Goal: Transaction & Acquisition: Book appointment/travel/reservation

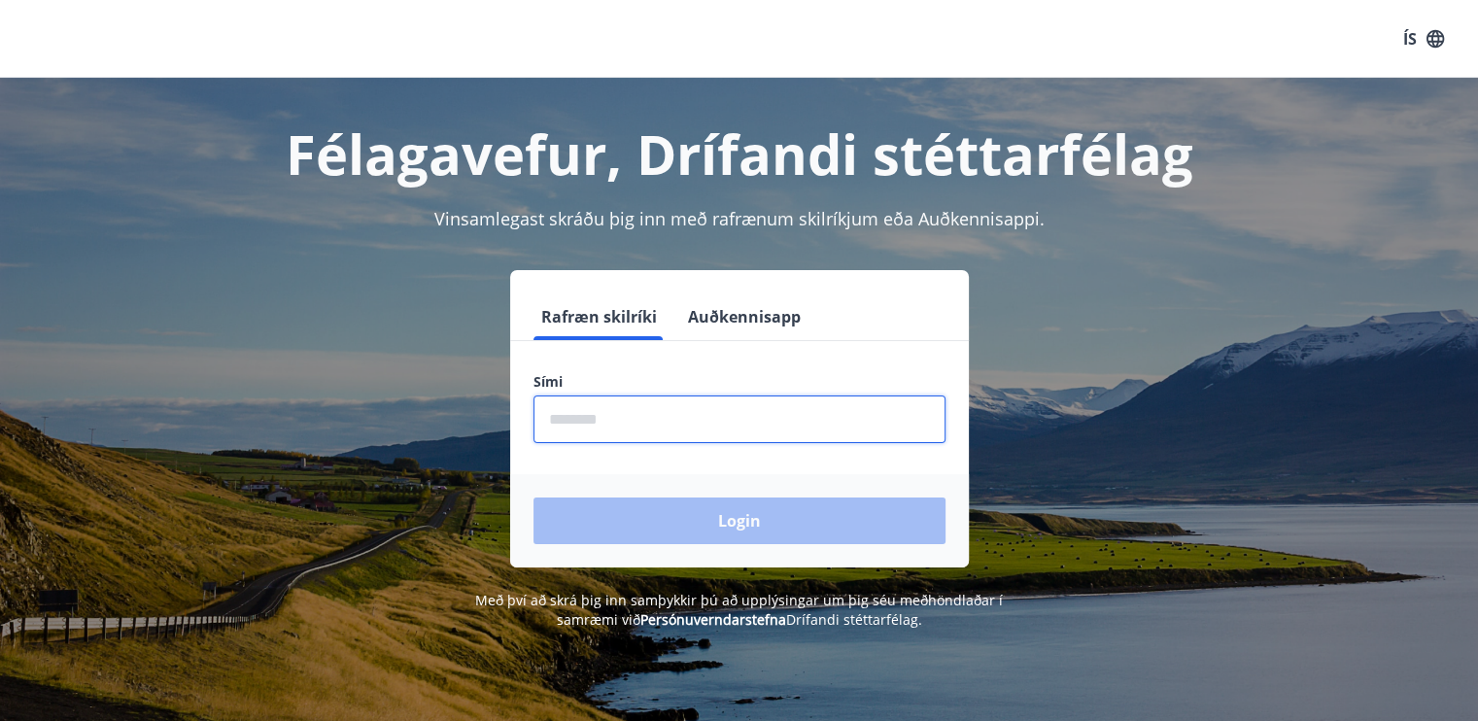
click at [598, 413] on input "phone" at bounding box center [740, 420] width 412 height 48
type input "********"
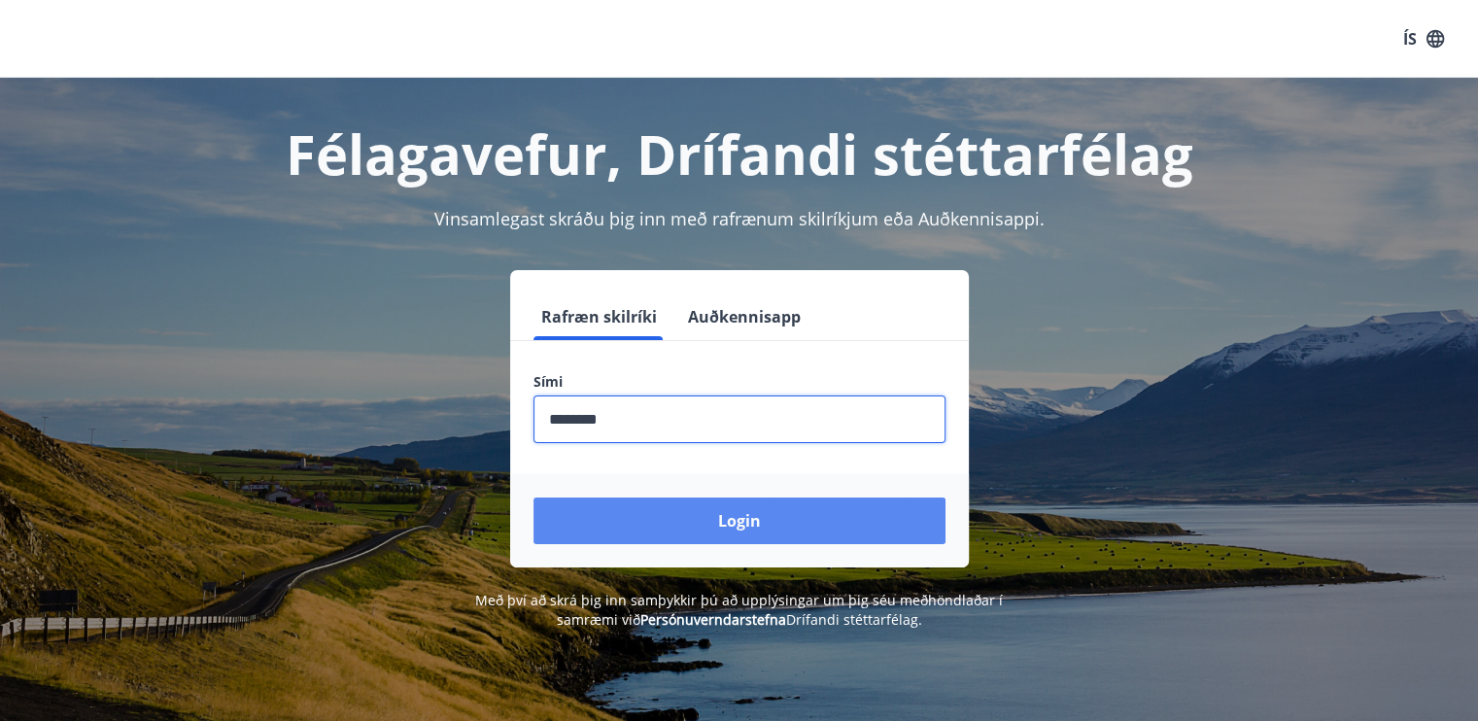
click at [728, 518] on button "Login" at bounding box center [740, 521] width 412 height 47
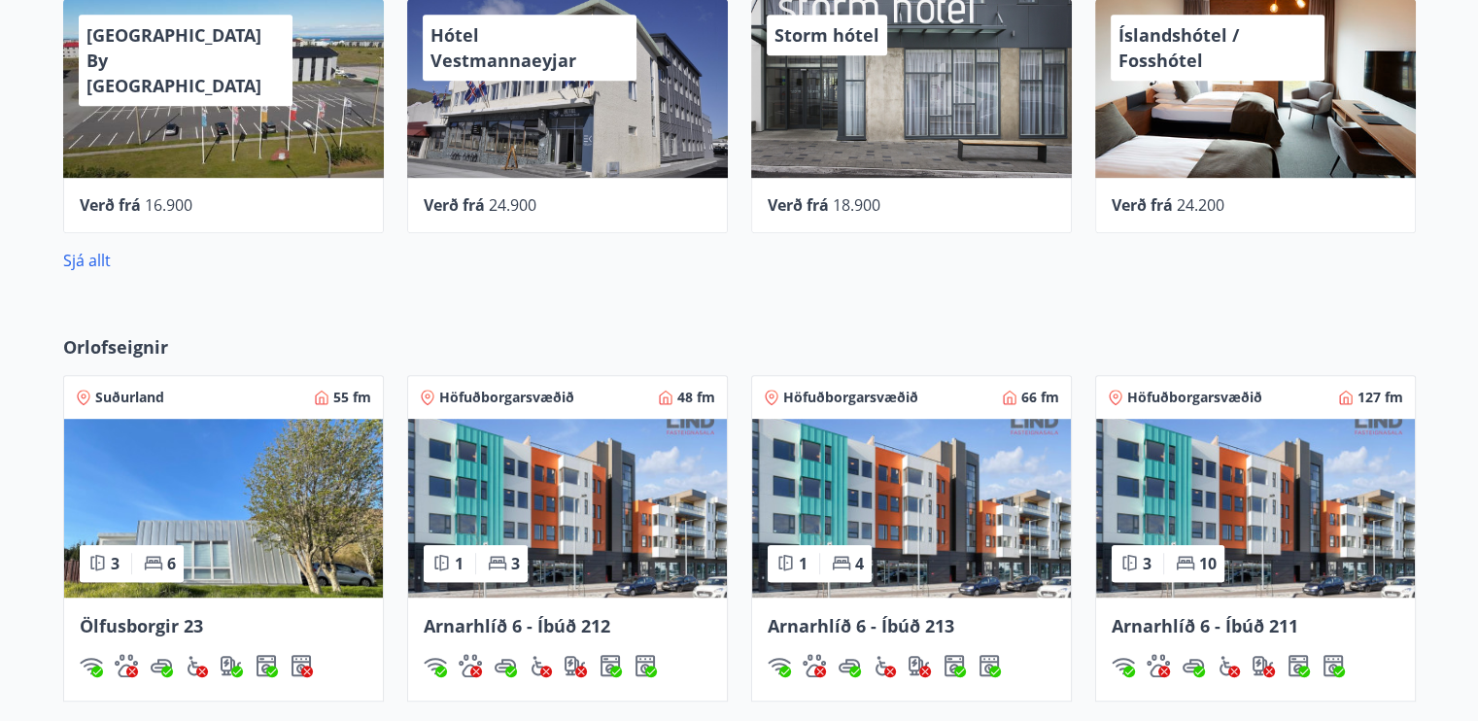
scroll to position [1295, 0]
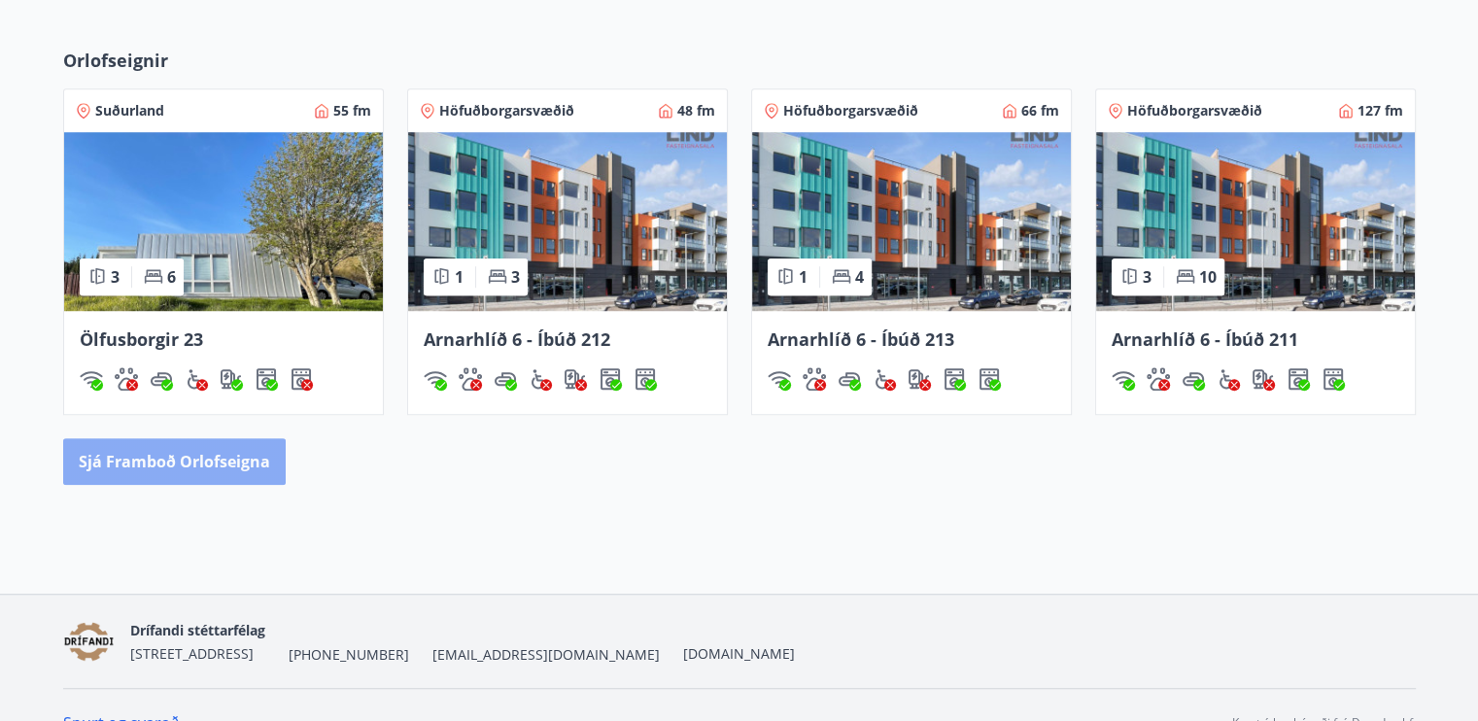
click at [183, 463] on button "Sjá framboð orlofseigna" at bounding box center [174, 461] width 223 height 47
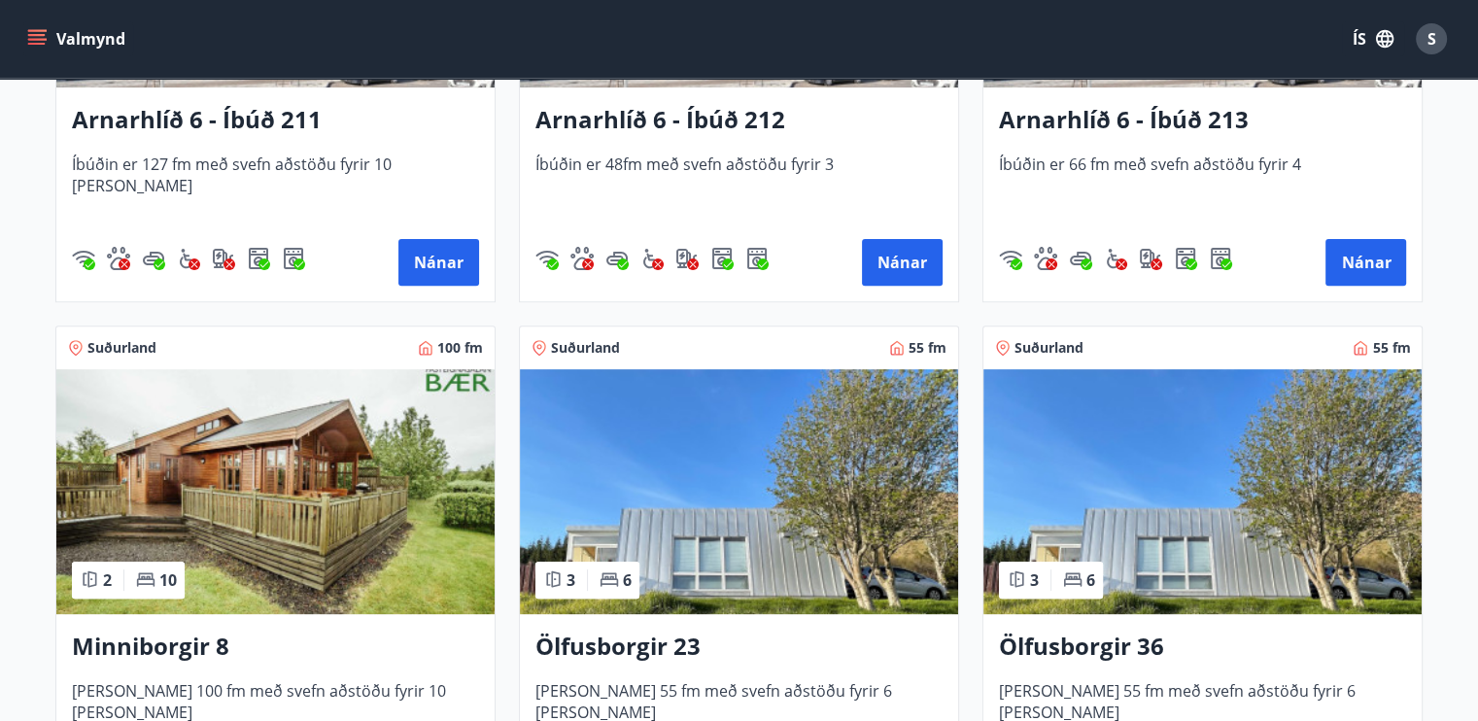
scroll to position [972, 0]
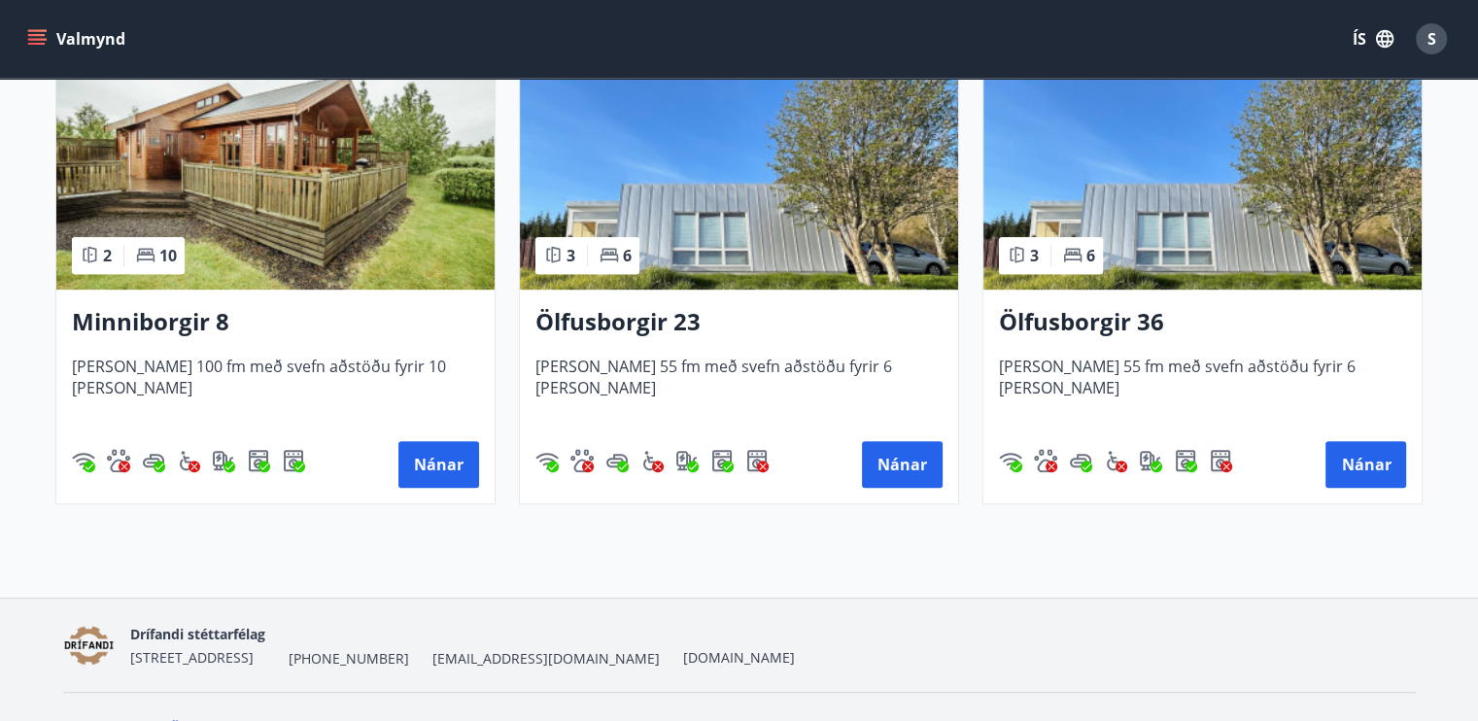
click at [263, 208] on img at bounding box center [275, 167] width 438 height 245
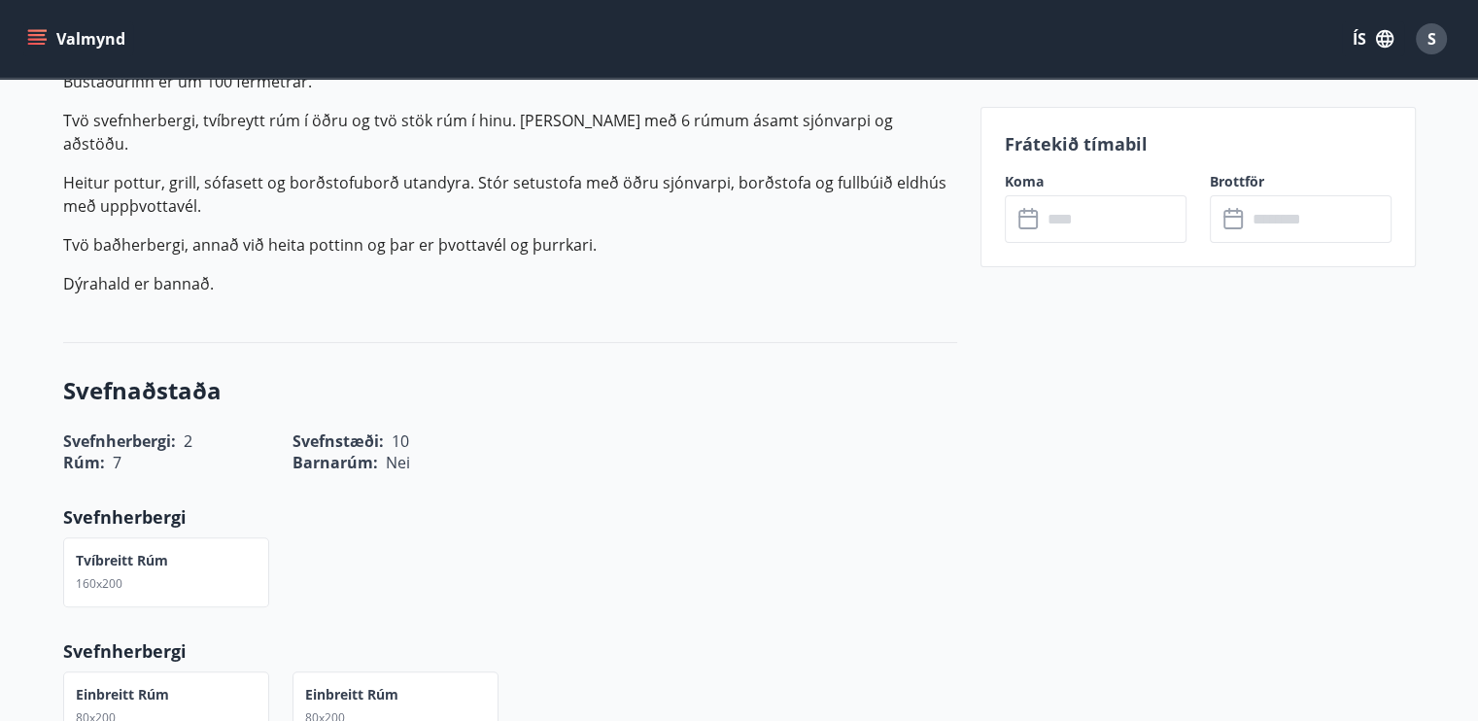
scroll to position [972, 0]
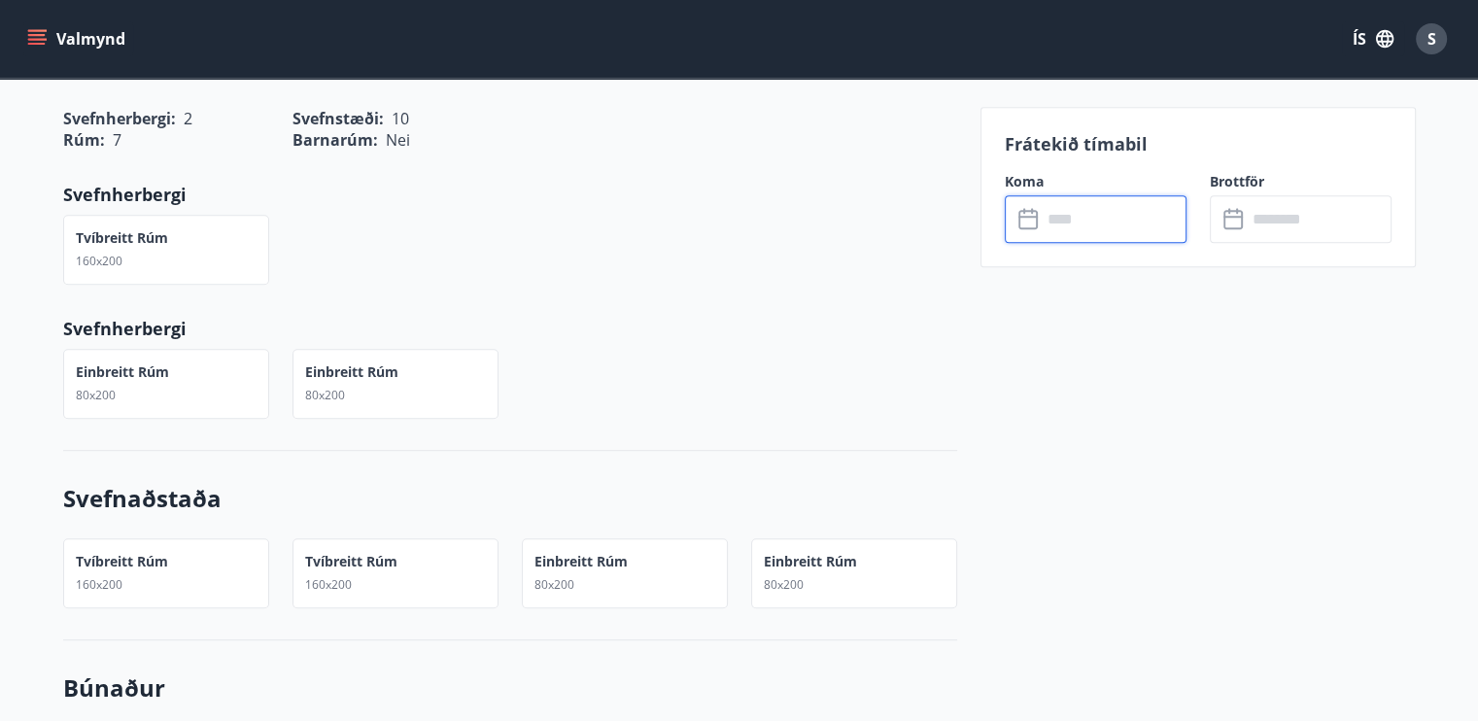
click at [1088, 220] on input "text" at bounding box center [1114, 219] width 145 height 48
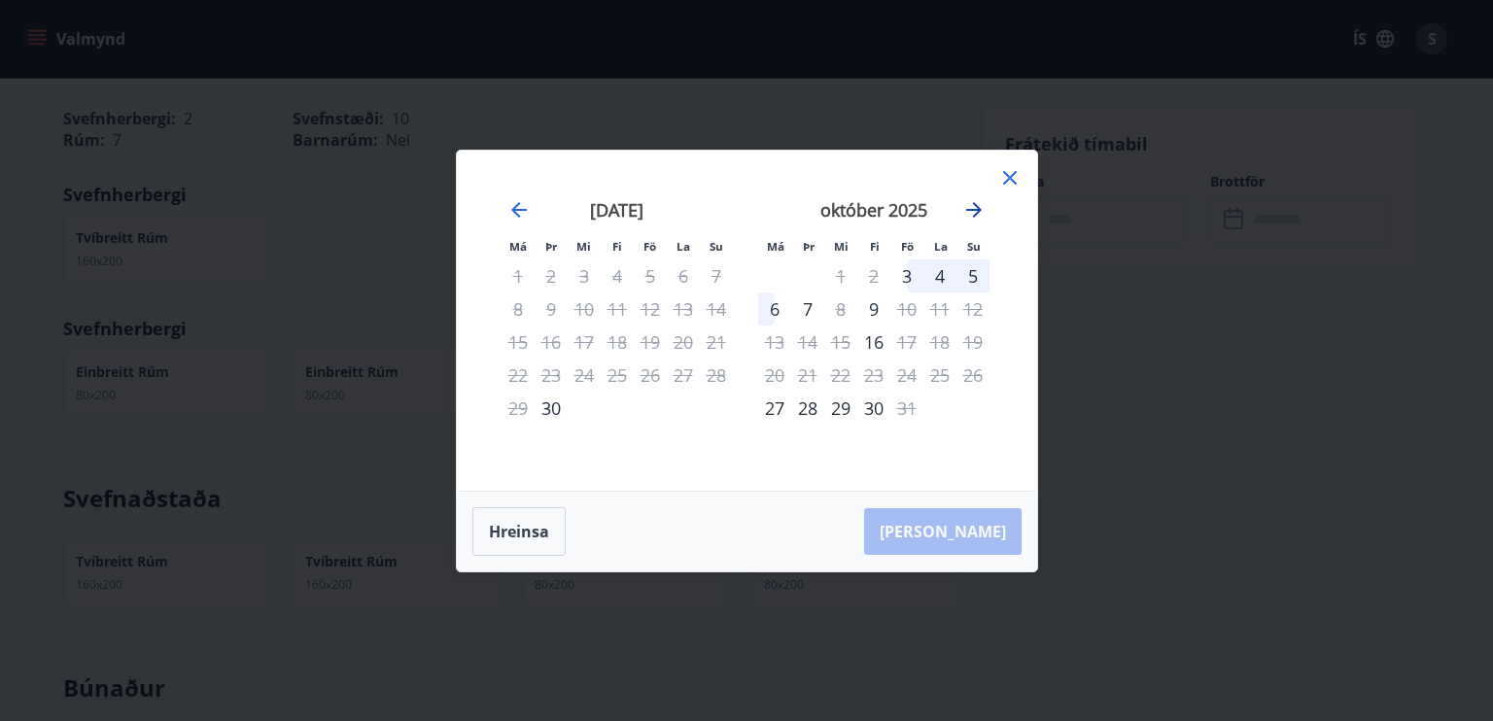
click at [972, 207] on icon "Move forward to switch to the next month." at bounding box center [973, 209] width 23 height 23
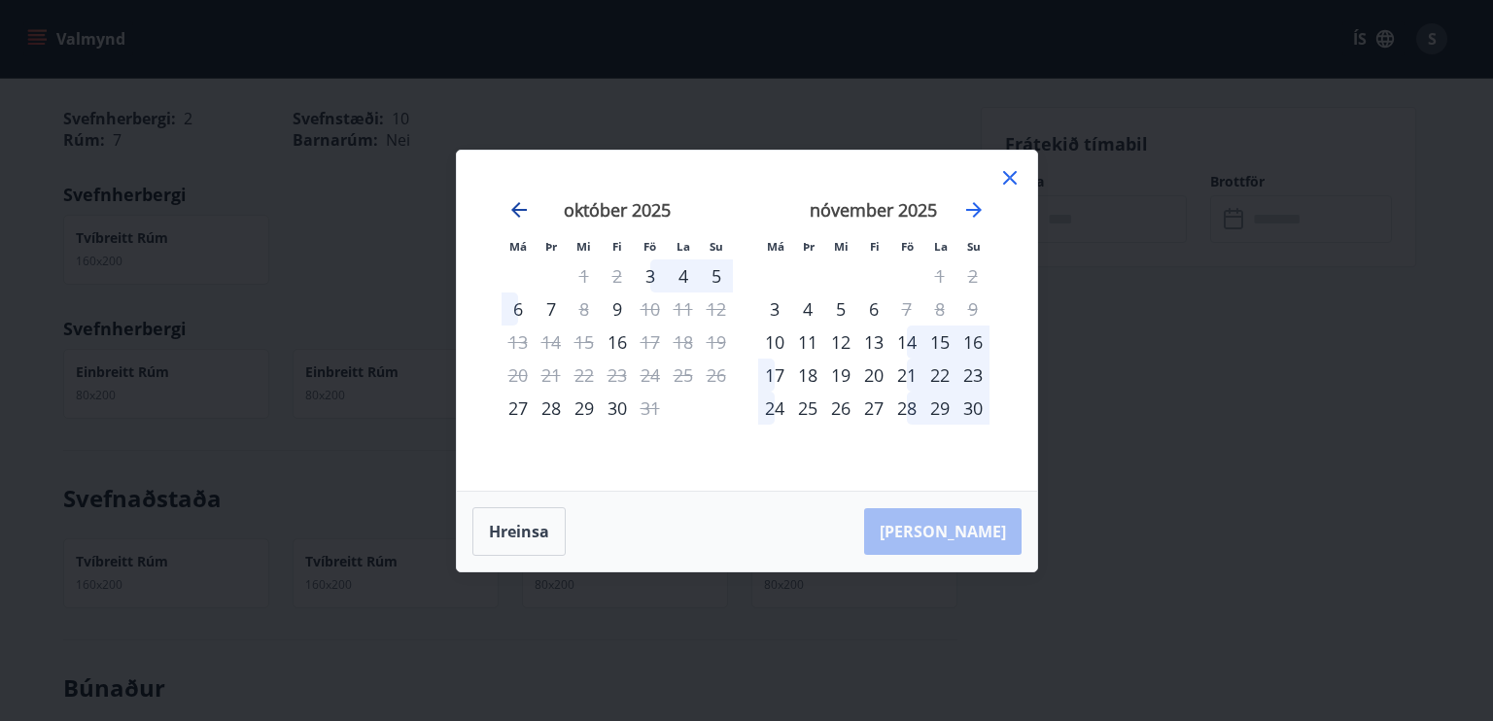
click at [516, 208] on icon "Move backward to switch to the previous month." at bounding box center [518, 209] width 23 height 23
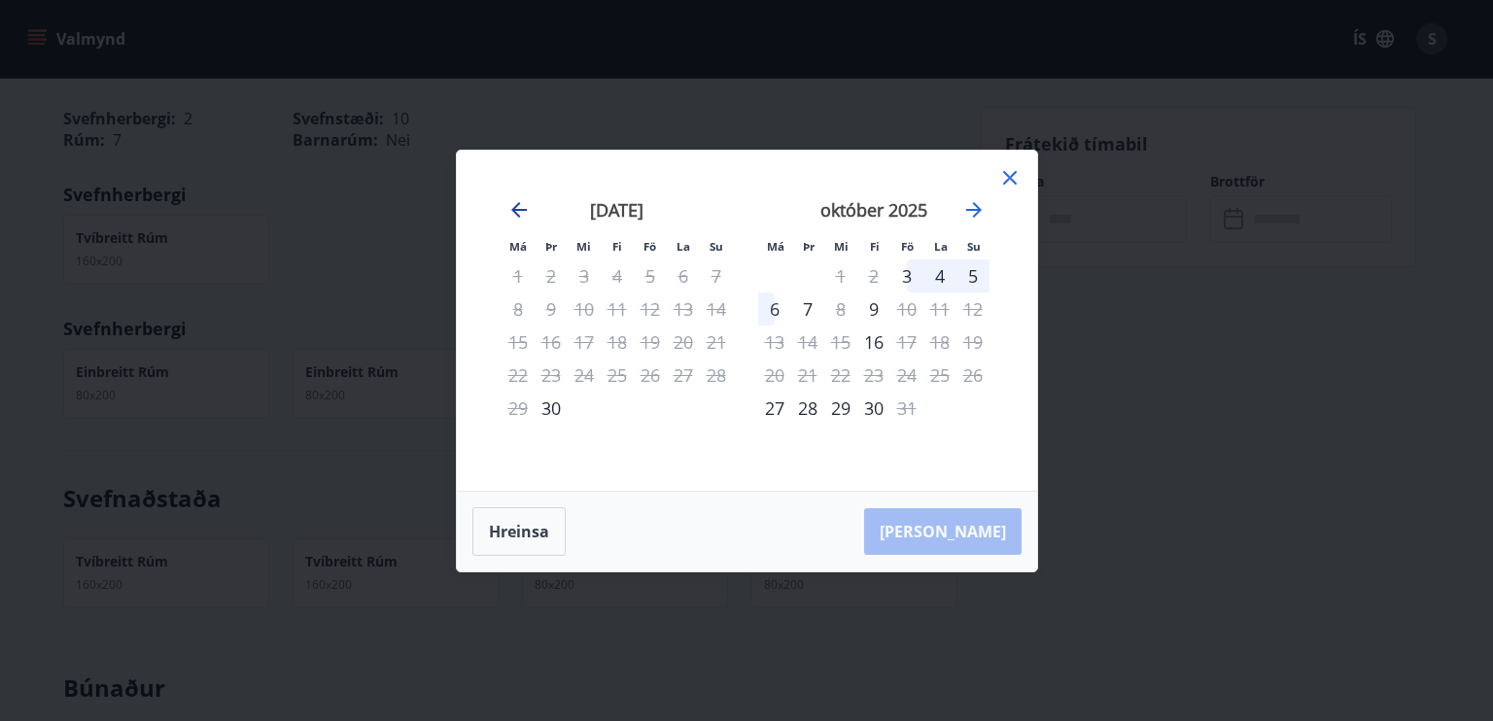
click at [515, 199] on icon "Move backward to switch to the previous month." at bounding box center [518, 209] width 23 height 23
click at [973, 208] on icon "Move forward to switch to the next month." at bounding box center [973, 209] width 23 height 23
click at [970, 211] on icon "Move forward to switch to the next month." at bounding box center [973, 209] width 23 height 23
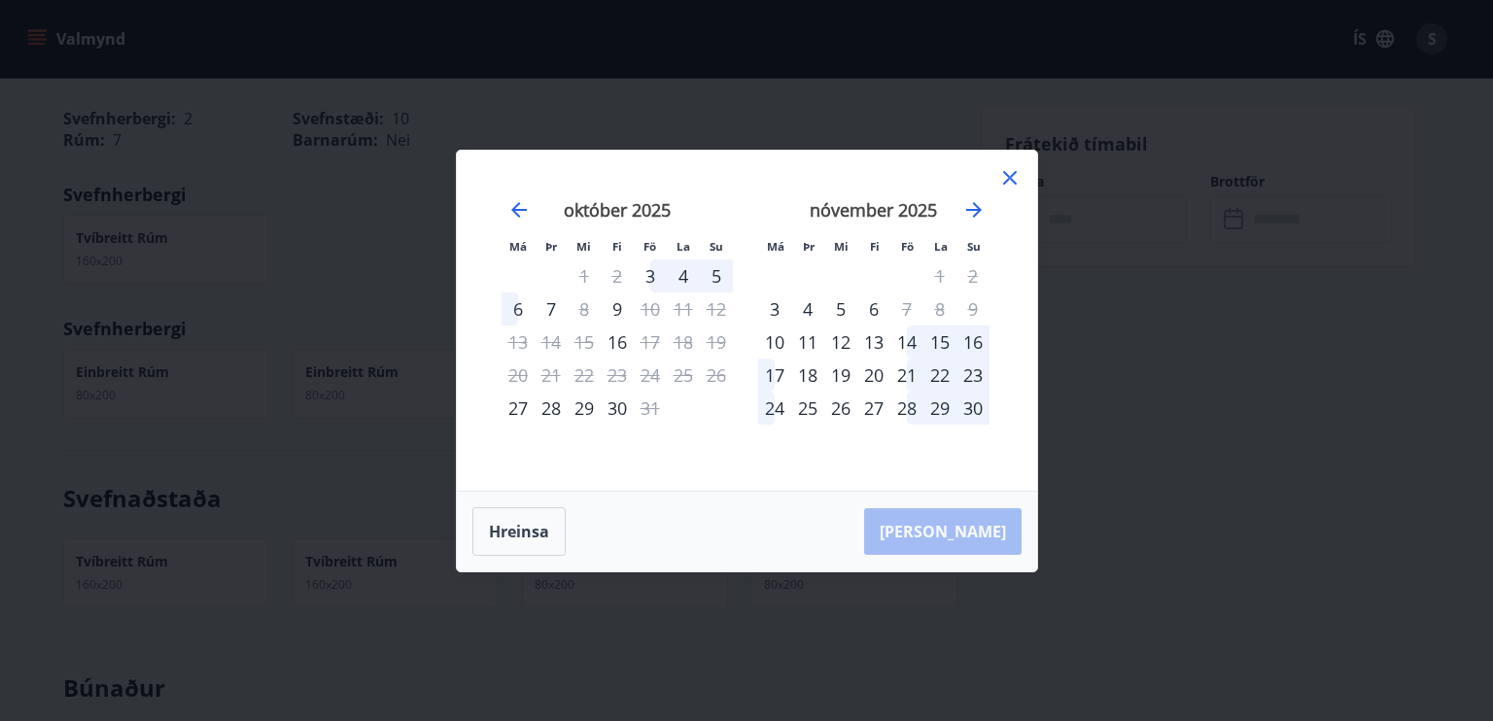
click at [1003, 171] on icon at bounding box center [1010, 178] width 14 height 14
